Goal: Task Accomplishment & Management: Use online tool/utility

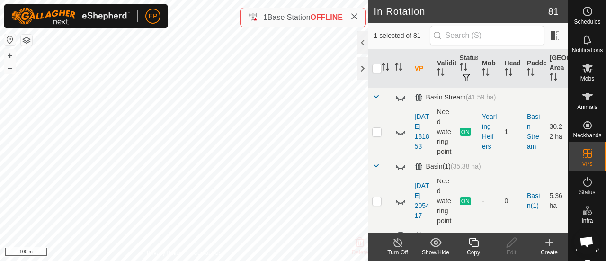
click at [475, 247] on icon at bounding box center [473, 242] width 9 height 9
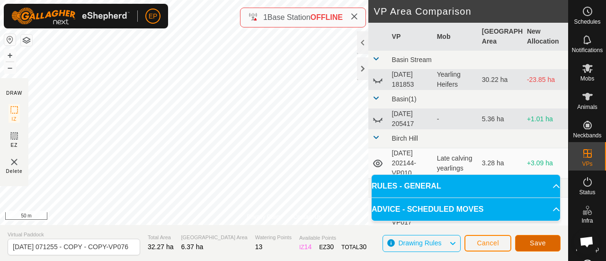
click at [541, 239] on span "Save" at bounding box center [538, 243] width 16 height 8
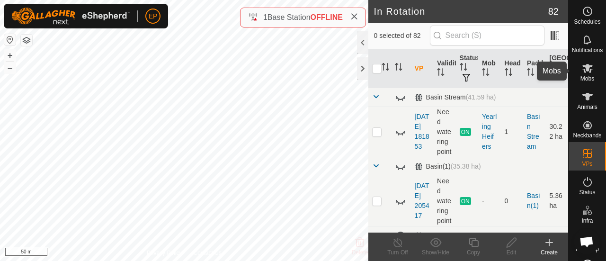
click at [587, 70] on icon at bounding box center [587, 68] width 10 height 9
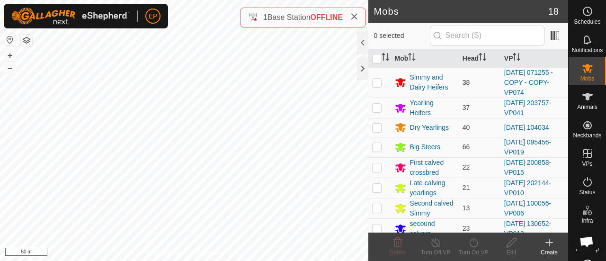
click at [377, 83] on p-checkbox at bounding box center [376, 83] width 9 height 8
checkbox input "true"
click at [470, 243] on icon at bounding box center [474, 242] width 12 height 11
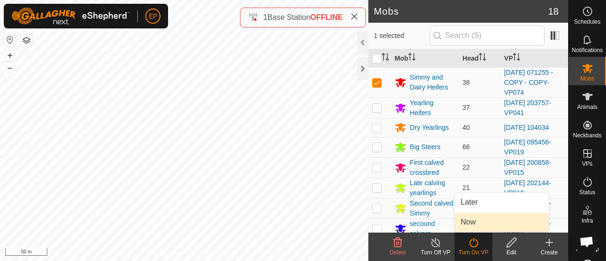
click at [469, 219] on link "Now" at bounding box center [502, 222] width 94 height 19
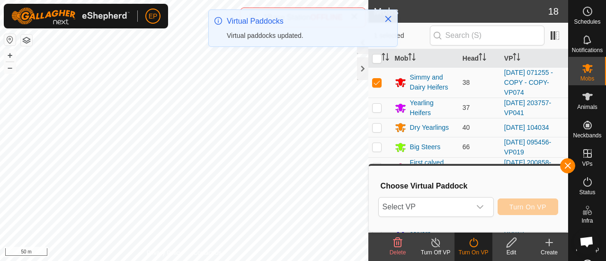
click at [441, 203] on span "Select VP" at bounding box center [425, 206] width 92 height 19
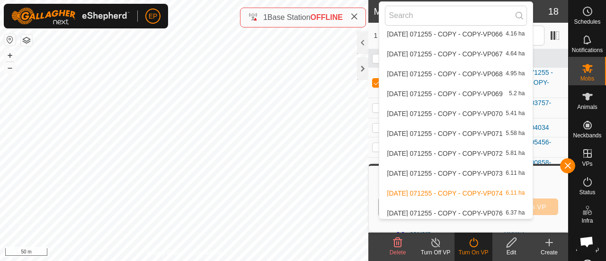
scroll to position [489, 0]
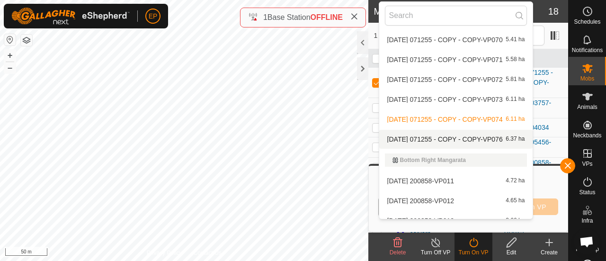
click at [471, 140] on li "[DATE] 071255 - COPY - COPY-VP076 6.37 ha" at bounding box center [456, 139] width 154 height 19
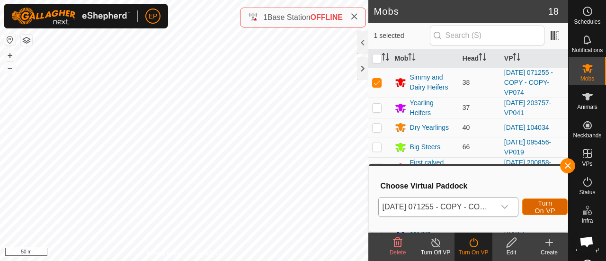
click at [540, 205] on span "Turn On VP" at bounding box center [545, 206] width 22 height 15
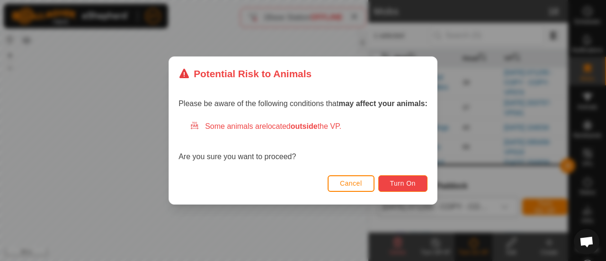
click at [411, 178] on button "Turn On" at bounding box center [402, 183] width 49 height 17
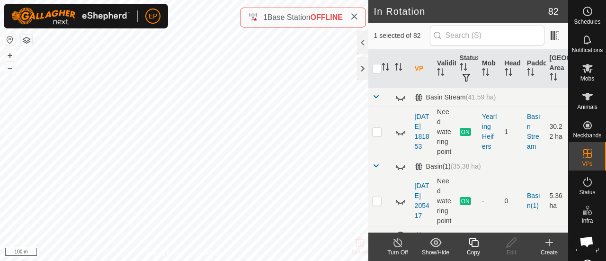
click at [470, 248] on div "Copy" at bounding box center [473, 252] width 38 height 9
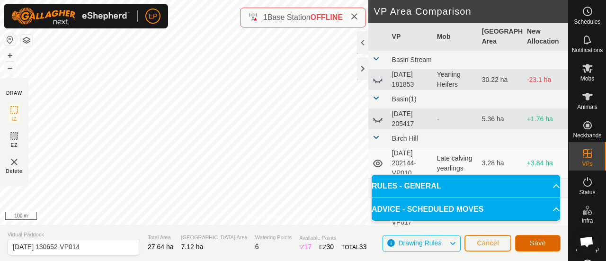
click at [543, 243] on span "Save" at bounding box center [538, 243] width 16 height 8
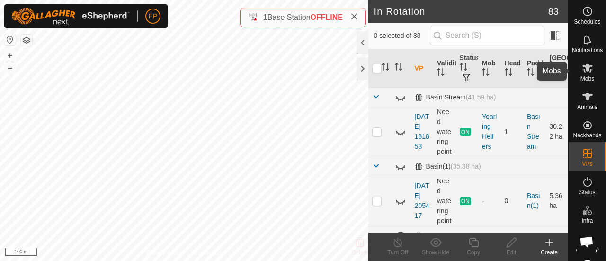
click at [582, 73] on icon at bounding box center [587, 67] width 11 height 11
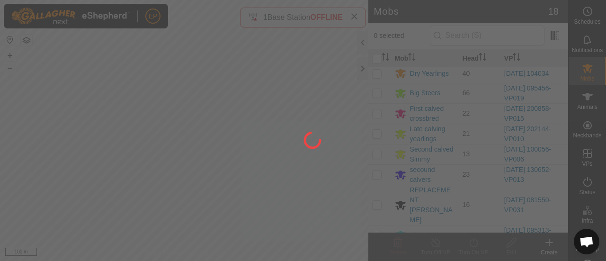
scroll to position [55, 0]
drag, startPoint x: 564, startPoint y: 116, endPoint x: 349, endPoint y: 70, distance: 220.3
click at [349, 70] on div at bounding box center [303, 130] width 606 height 261
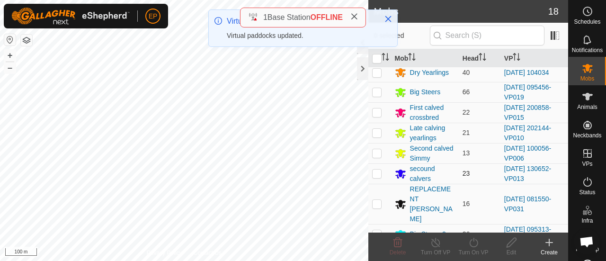
click at [378, 171] on p-checkbox at bounding box center [376, 173] width 9 height 8
checkbox input "true"
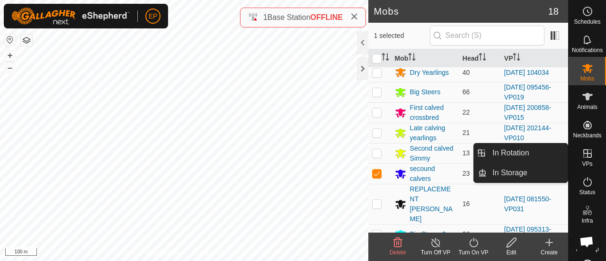
click at [473, 243] on icon at bounding box center [474, 242] width 12 height 11
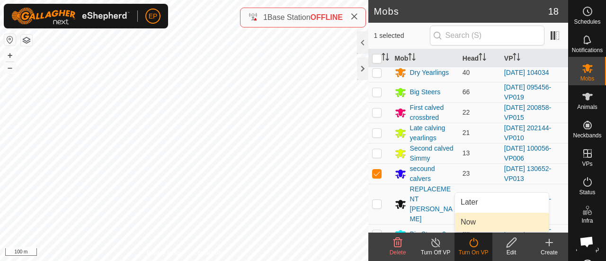
click at [470, 222] on link "Now" at bounding box center [502, 222] width 94 height 19
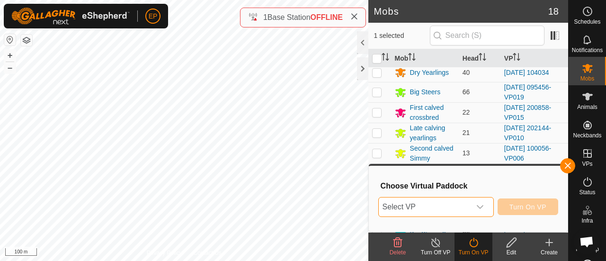
click at [459, 208] on span "Select VP" at bounding box center [425, 206] width 92 height 19
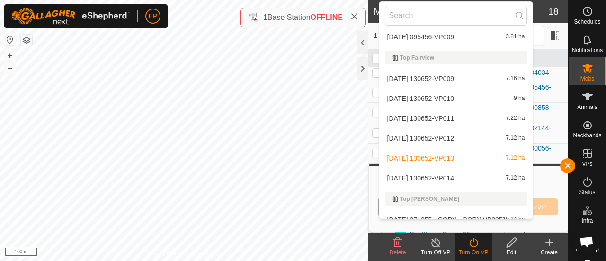
scroll to position [2069, 0]
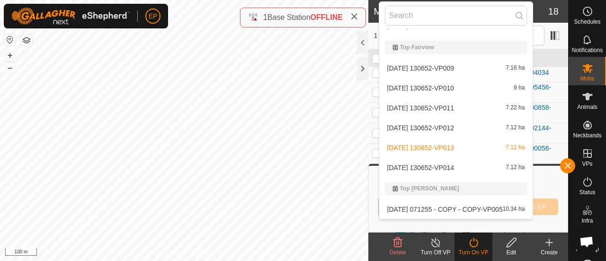
click at [454, 166] on li "[DATE] 130652-VP014 7.12 ha" at bounding box center [456, 167] width 154 height 19
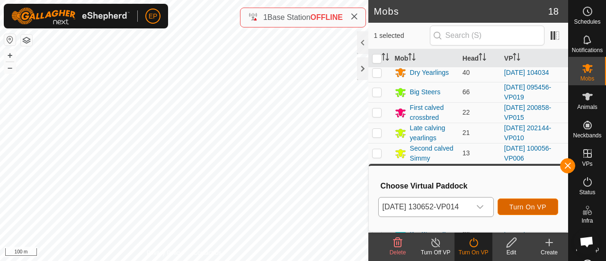
click at [539, 209] on span "Turn On VP" at bounding box center [527, 207] width 37 height 8
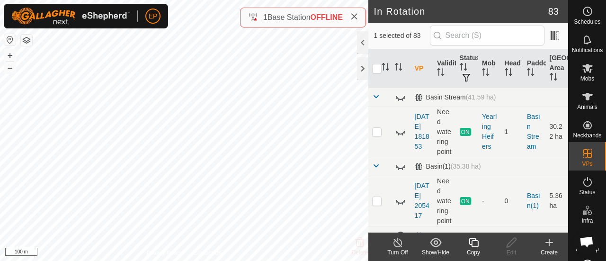
click at [471, 243] on icon at bounding box center [473, 242] width 9 height 9
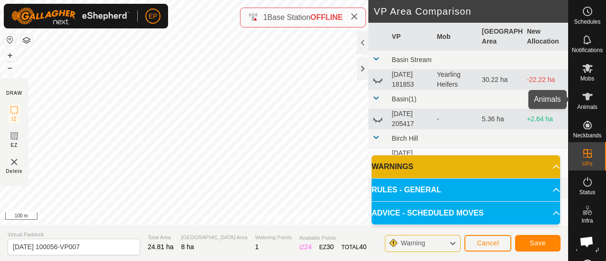
click at [582, 102] on icon at bounding box center [587, 96] width 11 height 11
